Goal: Obtain resource: Download file/media

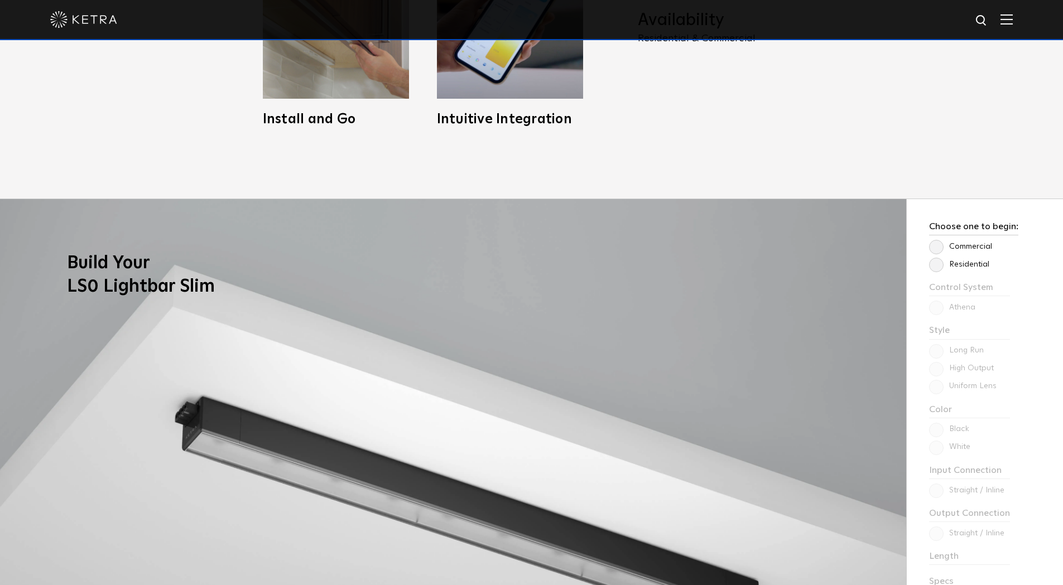
scroll to position [893, 0]
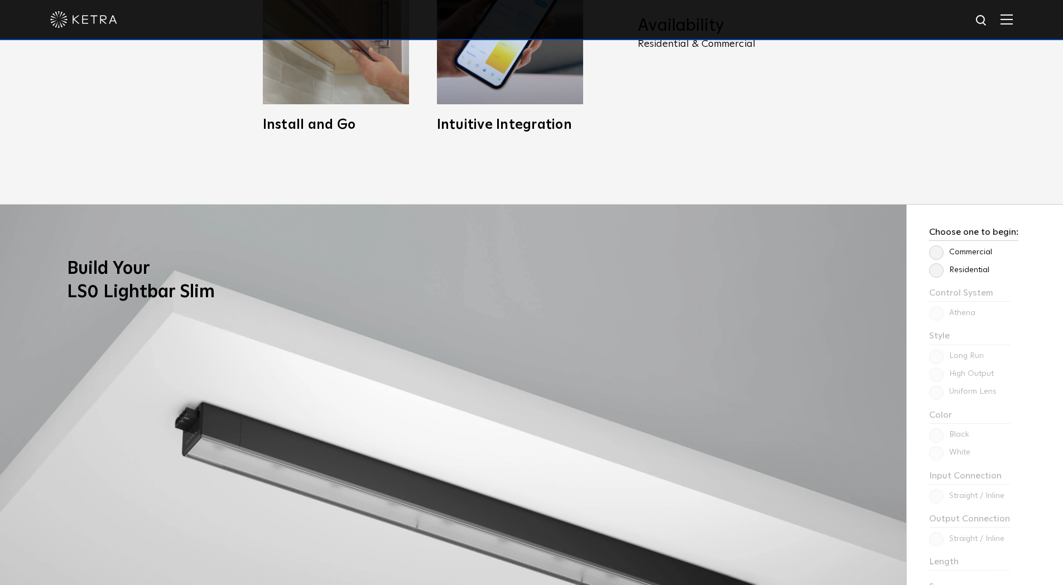
click at [933, 271] on label "Residential" at bounding box center [959, 270] width 60 height 9
click at [0, 0] on input "Residential" at bounding box center [0, 0] width 0 height 0
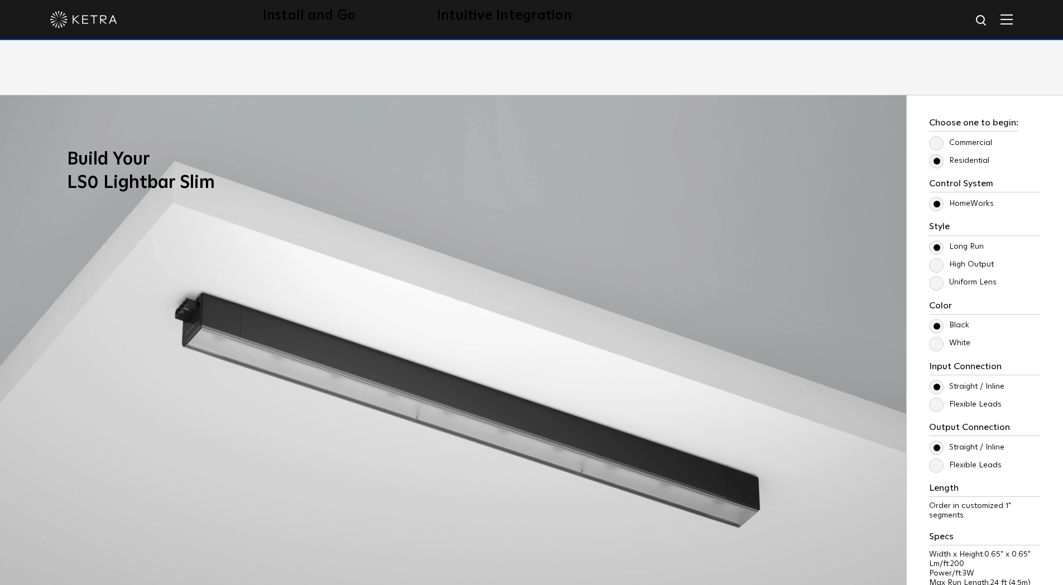
scroll to position [1005, 0]
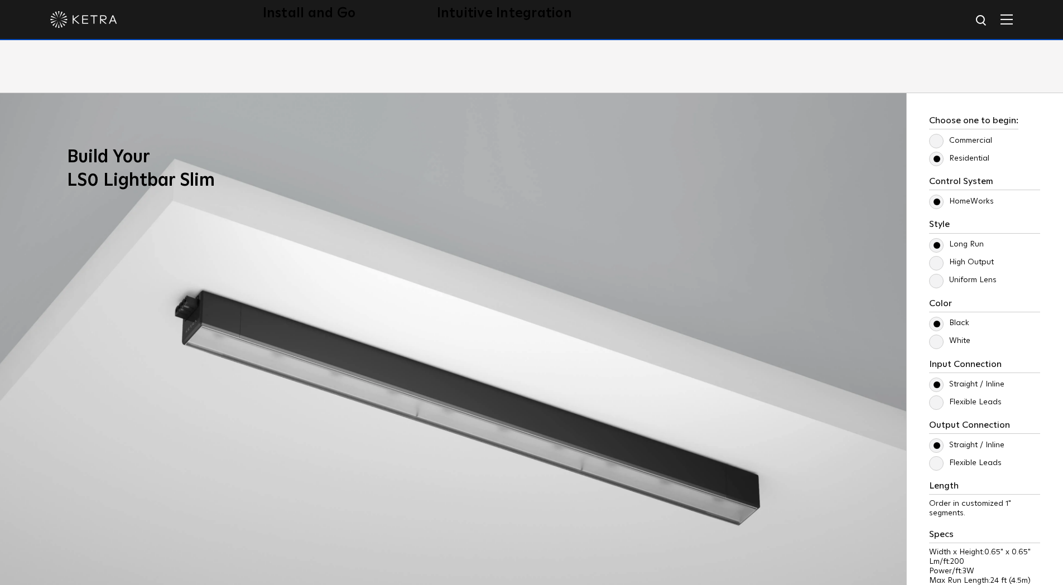
click at [936, 281] on label "Uniform Lens" at bounding box center [963, 280] width 68 height 9
click at [0, 0] on input "Uniform Lens" at bounding box center [0, 0] width 0 height 0
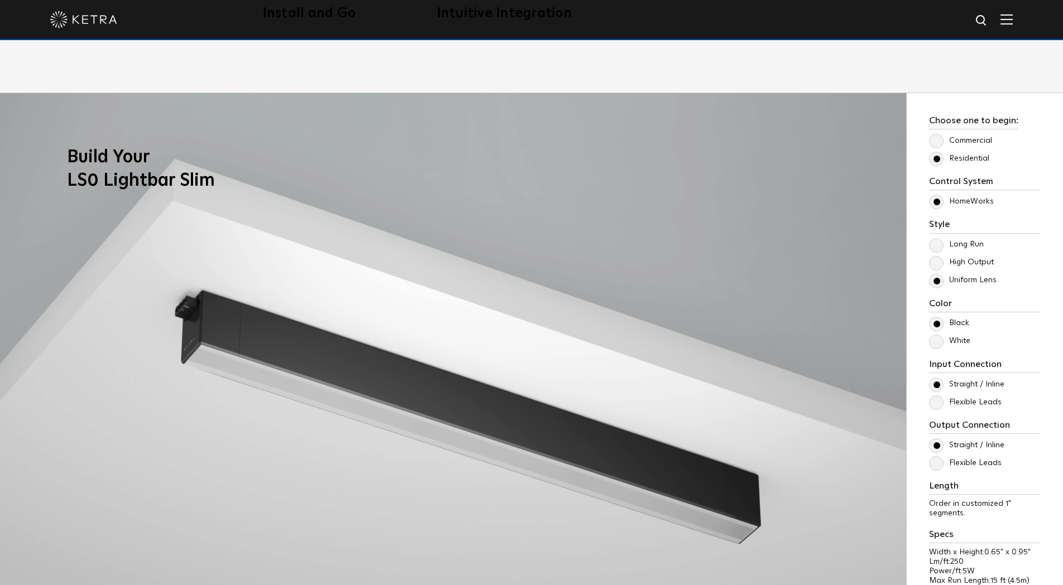
click at [938, 247] on label "Long Run" at bounding box center [956, 244] width 55 height 9
click at [0, 0] on input "Long Run" at bounding box center [0, 0] width 0 height 0
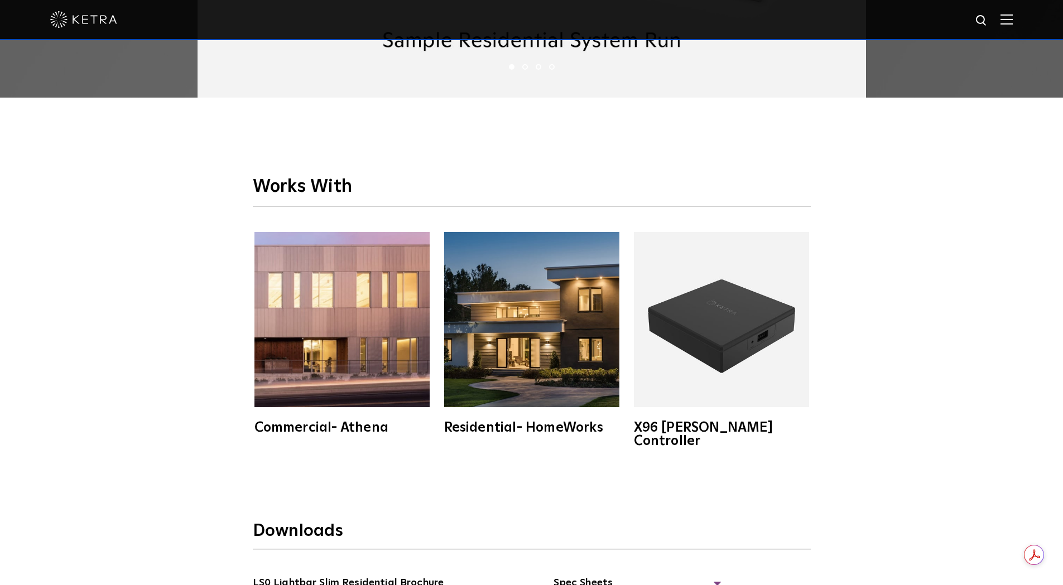
scroll to position [2065, 0]
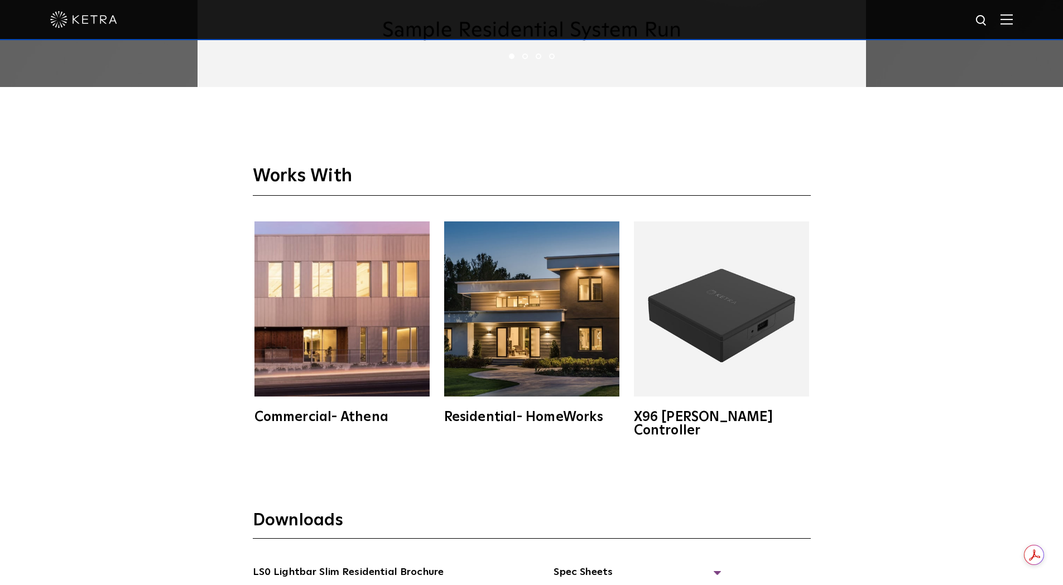
click at [526, 416] on div "Residential- HomeWorks" at bounding box center [531, 417] width 175 height 13
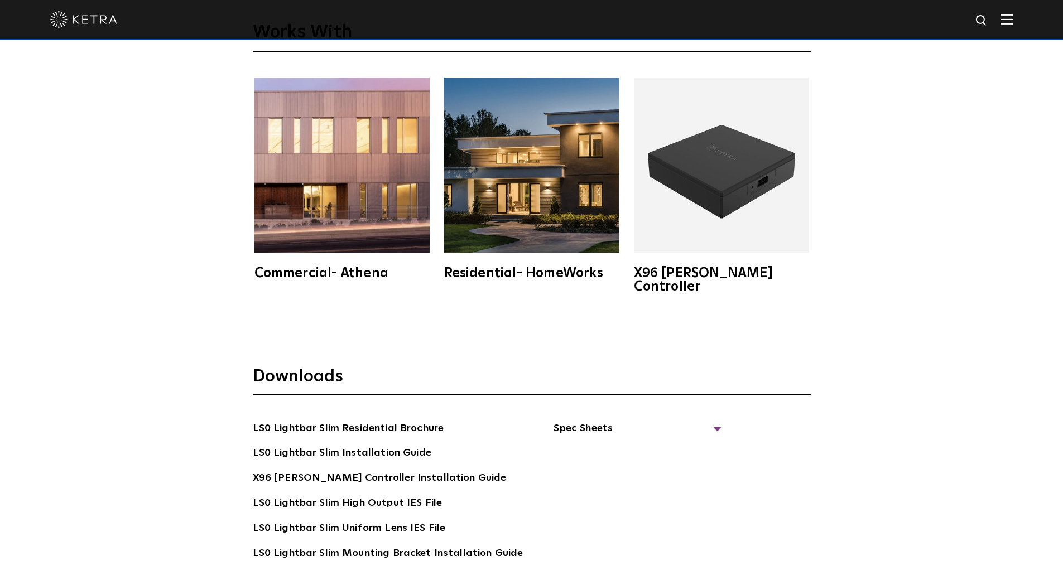
scroll to position [2288, 0]
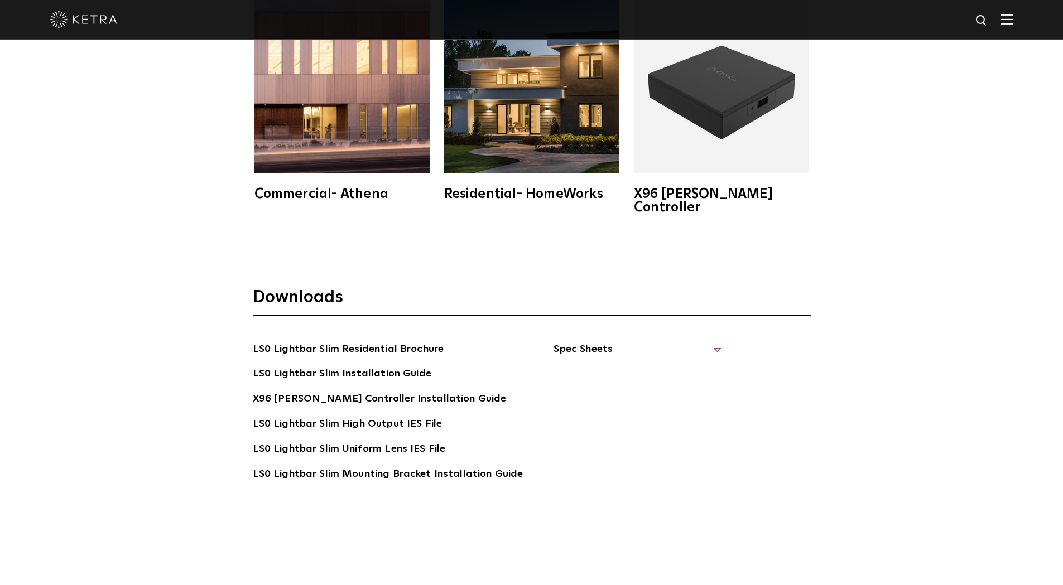
click at [593, 342] on span "Spec Sheets" at bounding box center [637, 354] width 167 height 25
click at [597, 366] on link "LS0 Lightbar Slim Spec Sheet" at bounding box center [639, 375] width 143 height 18
